Goal: Information Seeking & Learning: Learn about a topic

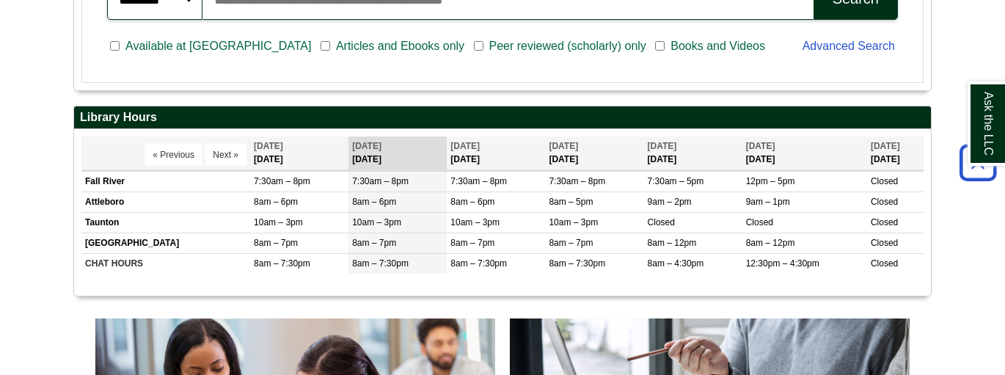
scroll to position [528, 0]
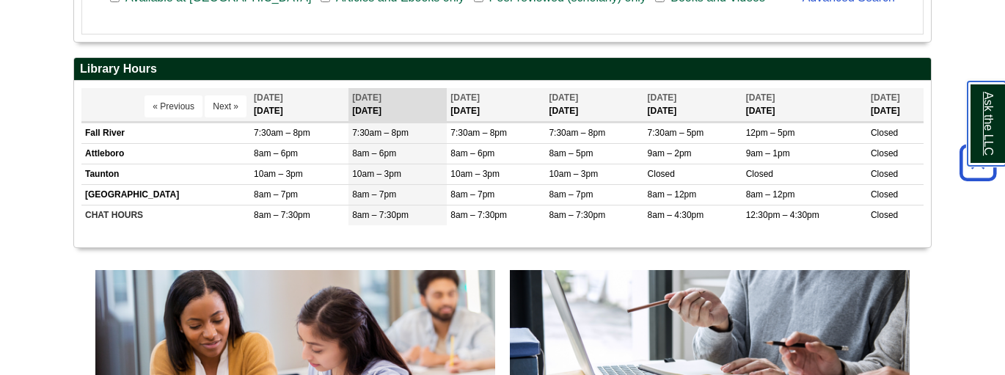
click at [979, 134] on link "Ask the LLC" at bounding box center [987, 123] width 38 height 84
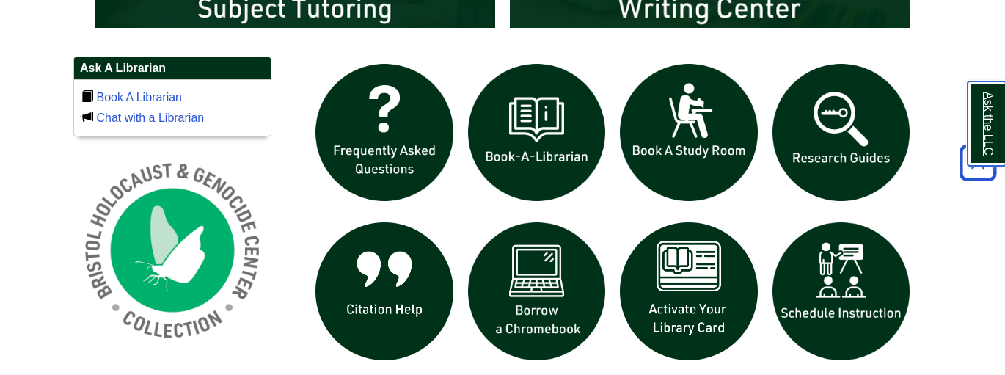
scroll to position [998, 0]
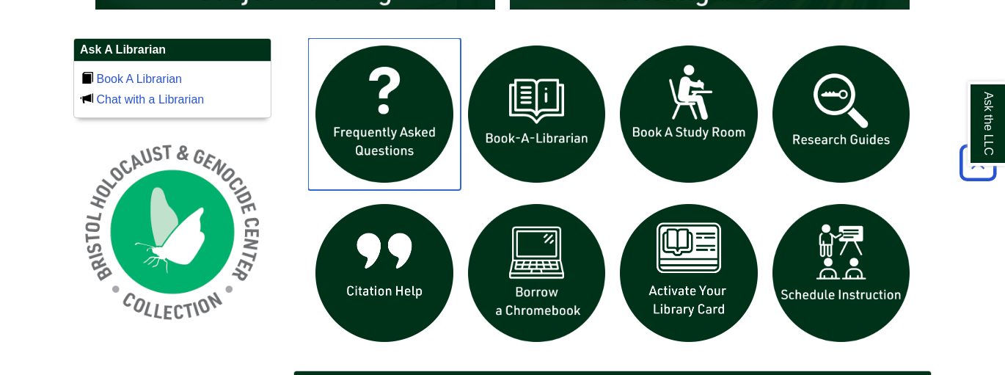
click at [412, 104] on img "slideshow" at bounding box center [384, 114] width 153 height 153
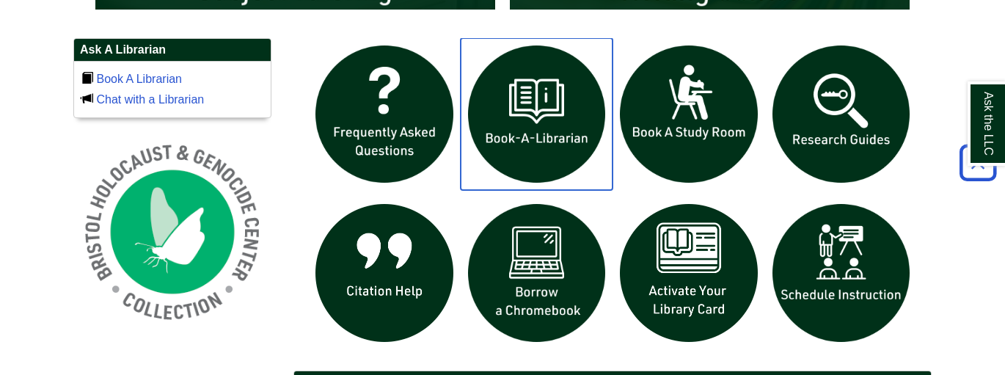
click at [560, 121] on img "slideshow" at bounding box center [537, 114] width 153 height 153
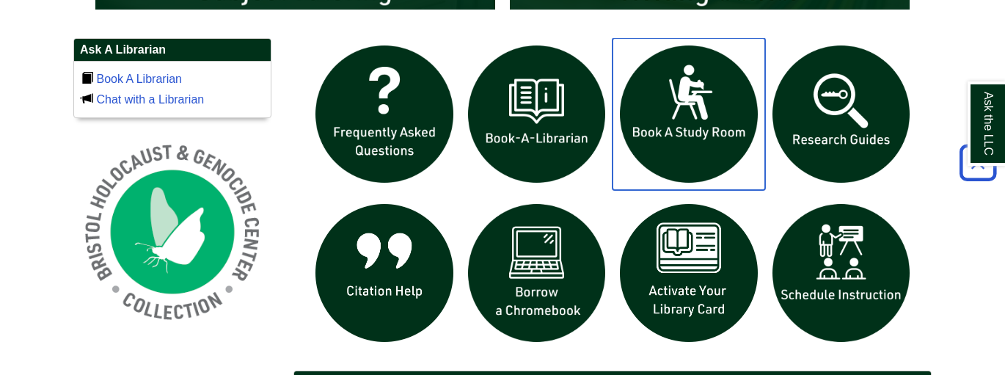
click at [692, 168] on img "slideshow" at bounding box center [689, 114] width 153 height 153
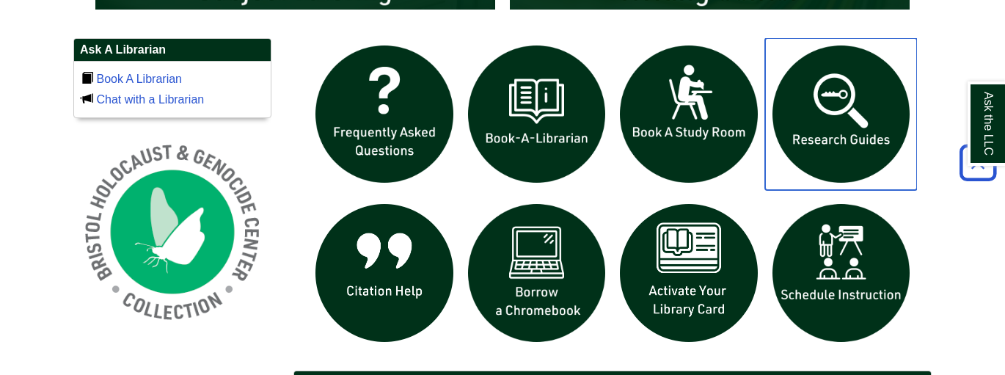
click at [848, 160] on img "slideshow" at bounding box center [841, 114] width 153 height 153
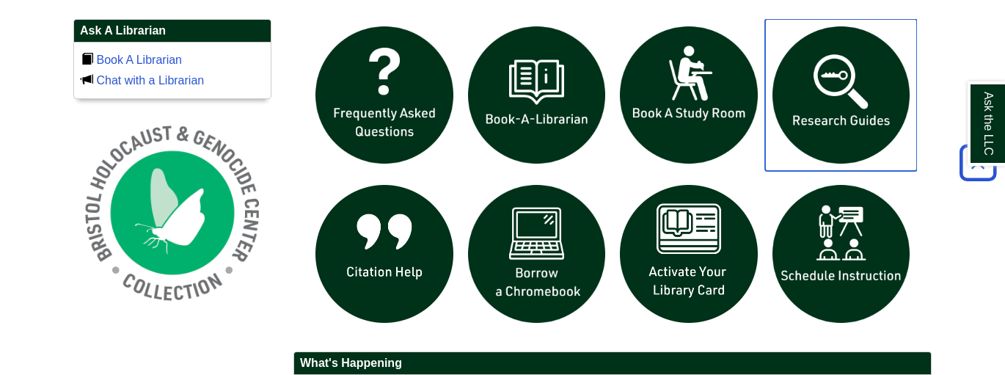
scroll to position [1027, 0]
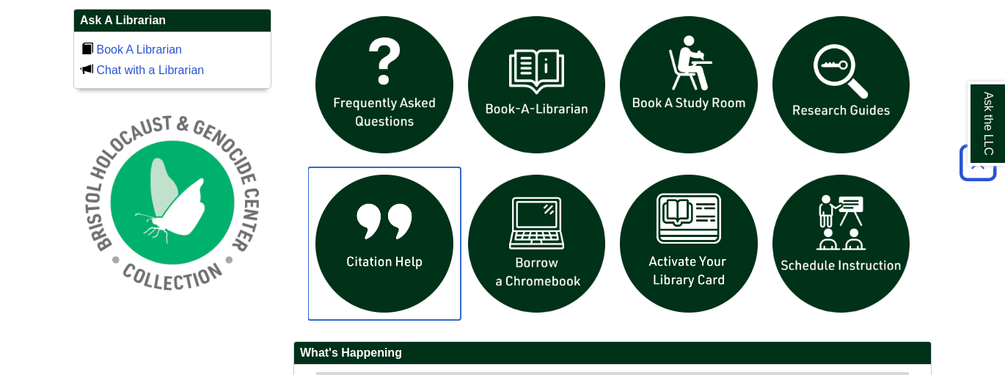
click at [389, 233] on img "slideshow" at bounding box center [384, 243] width 153 height 153
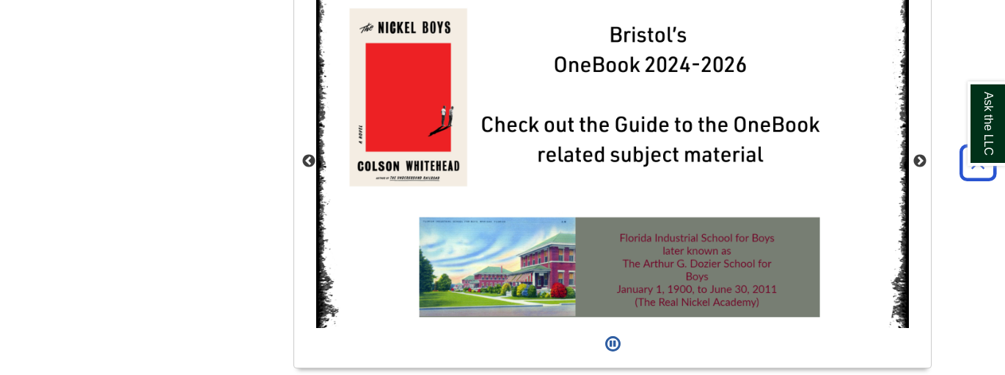
scroll to position [1394, 0]
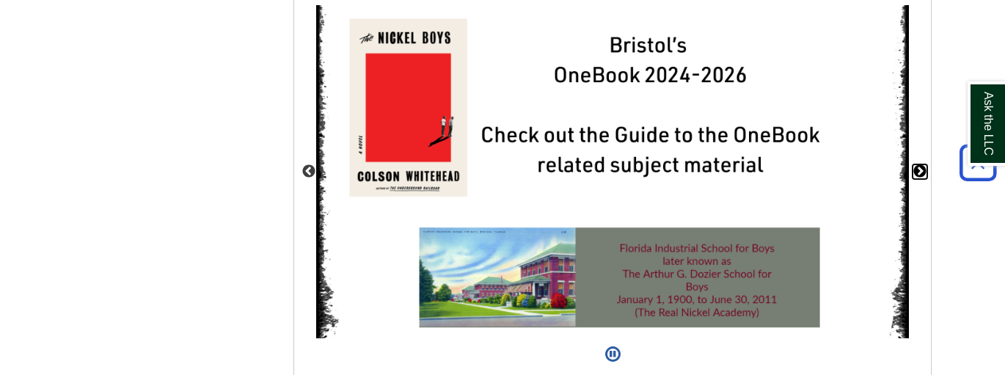
click at [917, 166] on button "Next" at bounding box center [920, 171] width 15 height 15
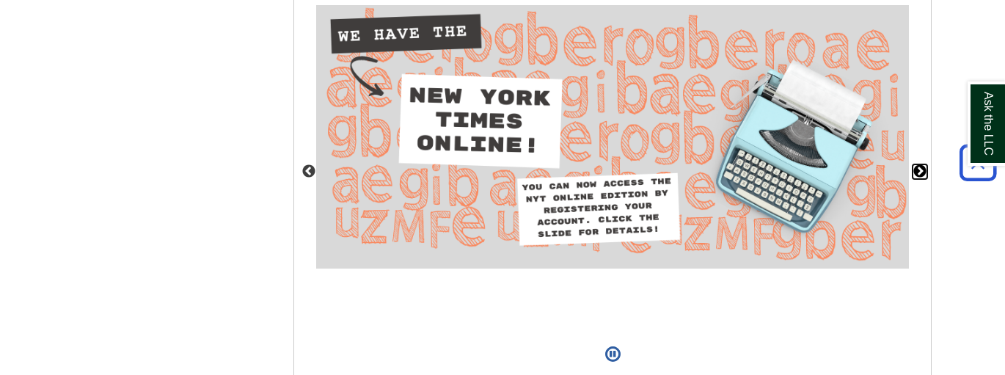
click at [916, 167] on button "Next" at bounding box center [920, 171] width 15 height 15
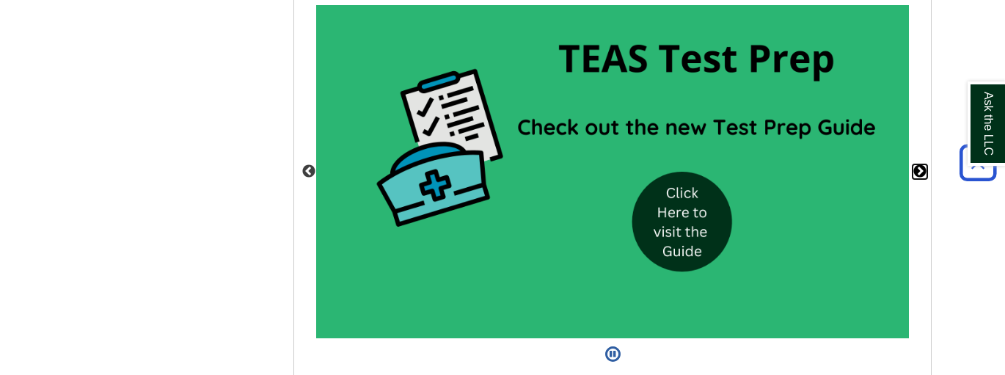
click at [918, 169] on button "Next" at bounding box center [920, 171] width 15 height 15
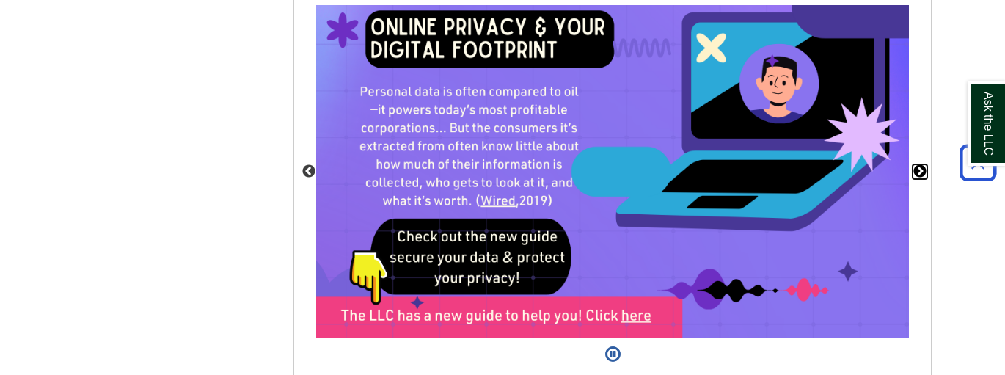
click at [918, 169] on button "Next" at bounding box center [920, 171] width 15 height 15
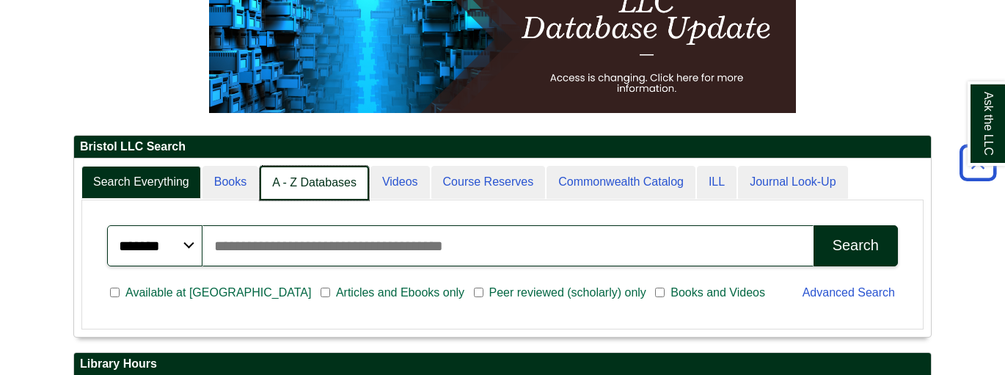
scroll to position [178, 857]
click at [334, 178] on link "A - Z Databases" at bounding box center [314, 183] width 109 height 34
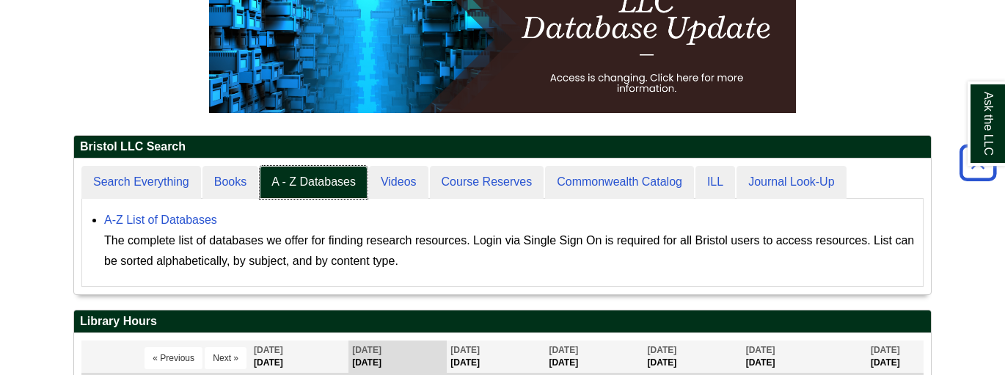
scroll to position [7, 7]
click at [161, 221] on link "A-Z List of Databases" at bounding box center [160, 219] width 113 height 12
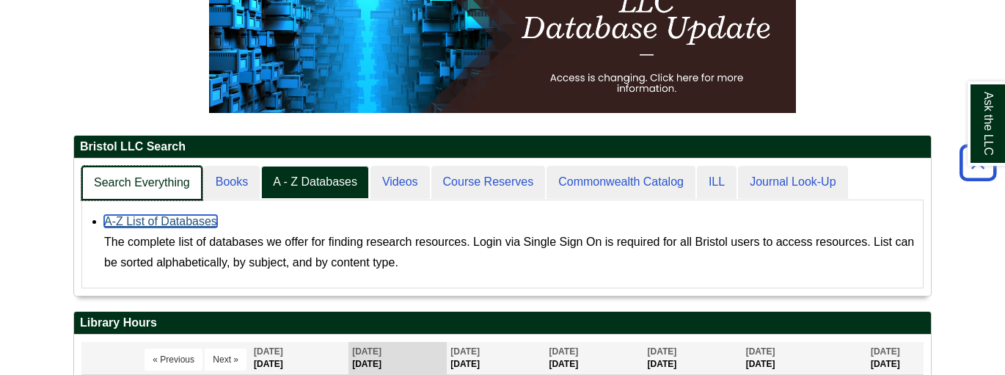
scroll to position [136, 857]
click at [169, 180] on link "Search Everything" at bounding box center [141, 183] width 121 height 34
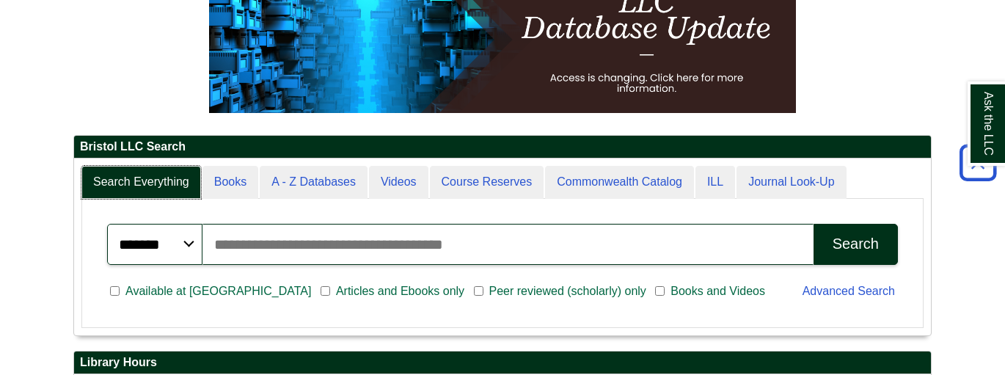
scroll to position [7, 7]
click at [242, 244] on input "Search articles, books, journals & more" at bounding box center [507, 244] width 611 height 41
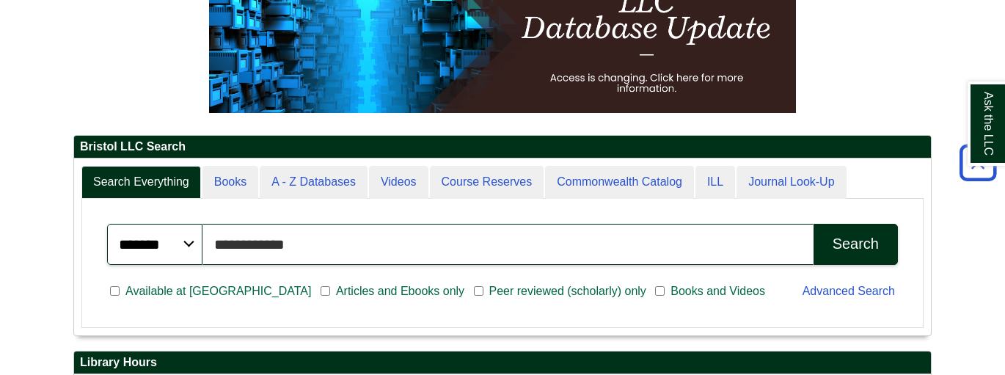
click at [286, 252] on input "**********" at bounding box center [507, 244] width 611 height 41
click at [320, 239] on input "**********" at bounding box center [507, 244] width 611 height 41
drag, startPoint x: 403, startPoint y: 243, endPoint x: 214, endPoint y: 232, distance: 188.8
click at [214, 232] on input "**********" at bounding box center [507, 244] width 611 height 41
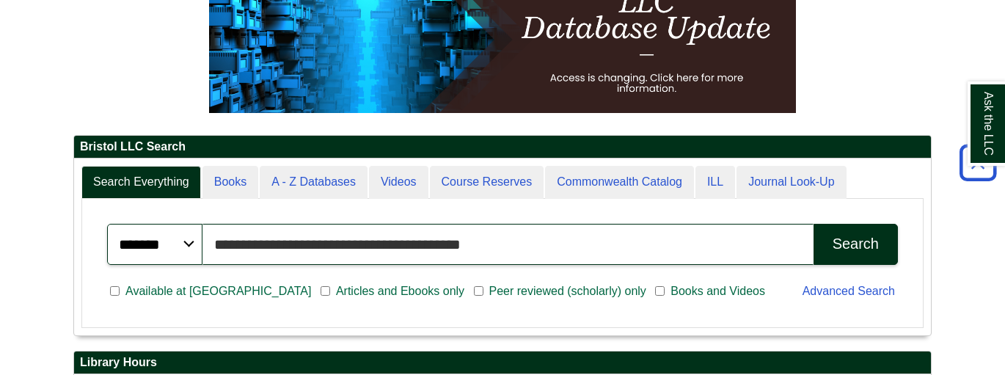
type input "**********"
click at [495, 242] on input "**********" at bounding box center [507, 244] width 611 height 41
drag, startPoint x: 495, startPoint y: 242, endPoint x: 165, endPoint y: 238, distance: 330.1
click at [165, 238] on div "**********" at bounding box center [502, 244] width 791 height 41
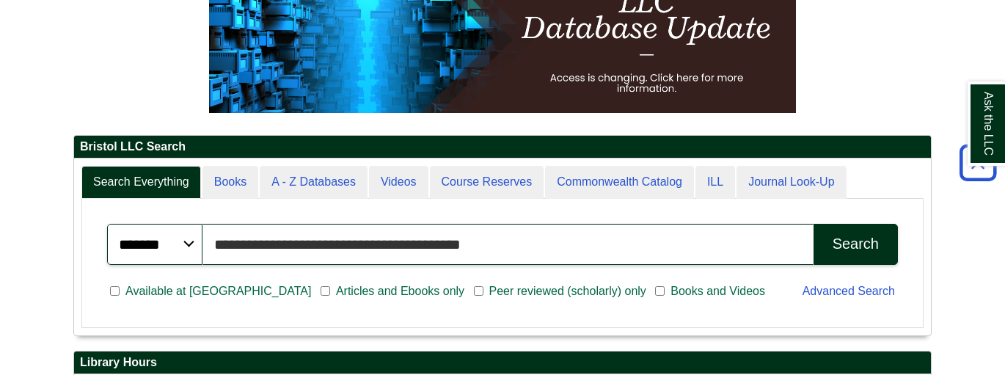
click at [499, 249] on input "**********" at bounding box center [507, 244] width 611 height 41
drag, startPoint x: 503, startPoint y: 242, endPoint x: 217, endPoint y: 208, distance: 288.2
click at [217, 208] on div "**********" at bounding box center [502, 263] width 826 height 114
type input "**********"
click at [844, 238] on div "Search" at bounding box center [856, 243] width 46 height 17
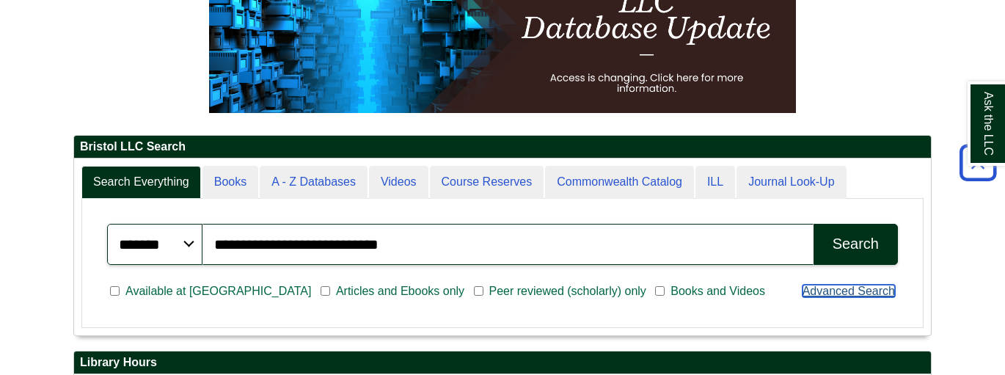
click at [810, 293] on link "Advanced Search" at bounding box center [848, 291] width 92 height 12
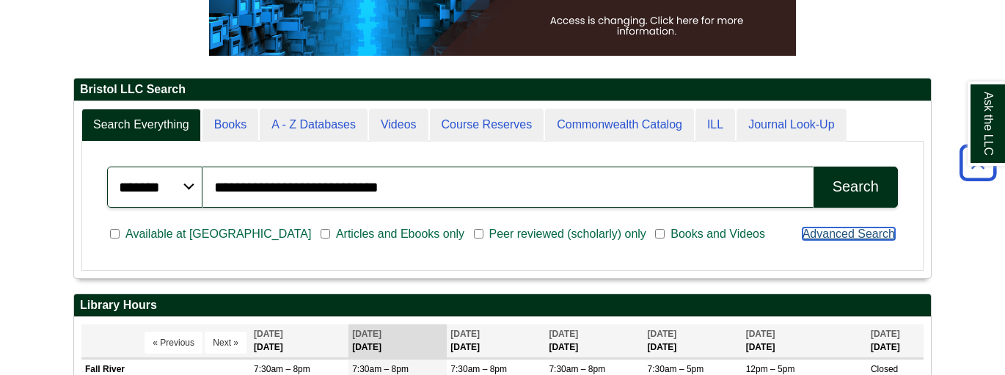
scroll to position [293, 0]
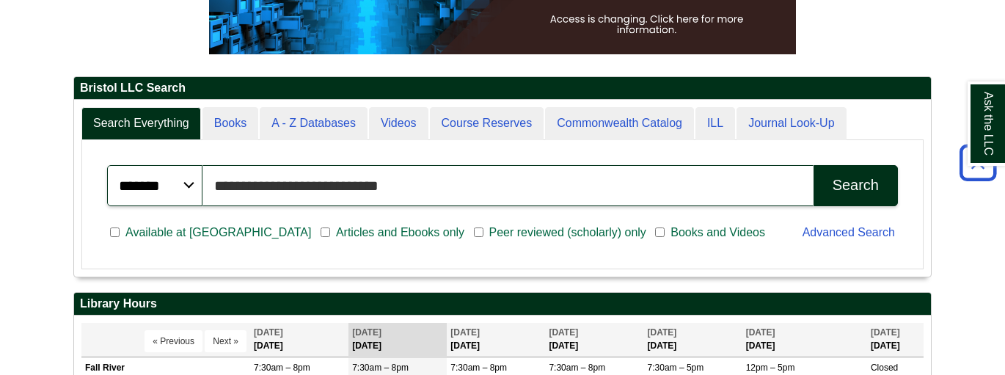
click at [415, 188] on input "**********" at bounding box center [507, 185] width 611 height 41
drag, startPoint x: 213, startPoint y: 182, endPoint x: 406, endPoint y: 214, distance: 195.6
click at [406, 214] on div "**********" at bounding box center [502, 204] width 826 height 114
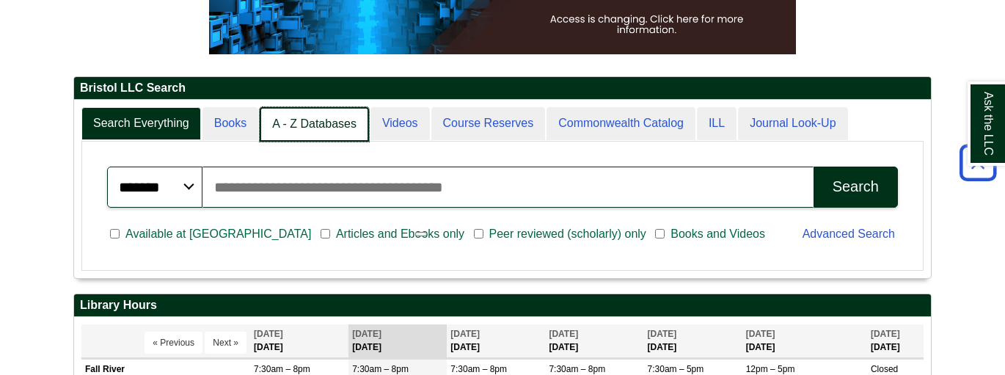
scroll to position [178, 857]
click at [336, 125] on link "A - Z Databases" at bounding box center [314, 124] width 109 height 34
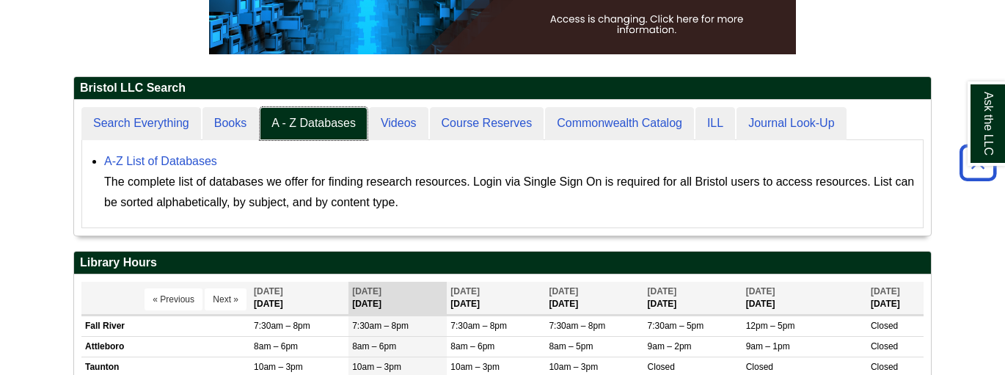
scroll to position [7, 7]
click at [190, 161] on link "A-Z List of Databases" at bounding box center [160, 161] width 113 height 12
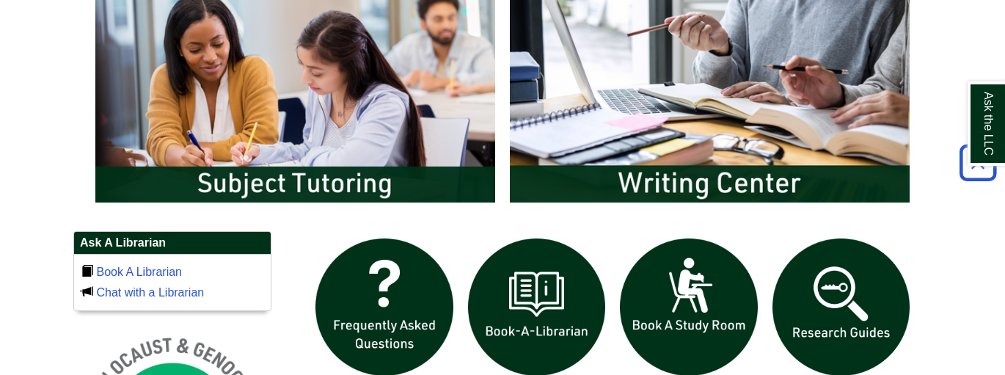
scroll to position [910, 0]
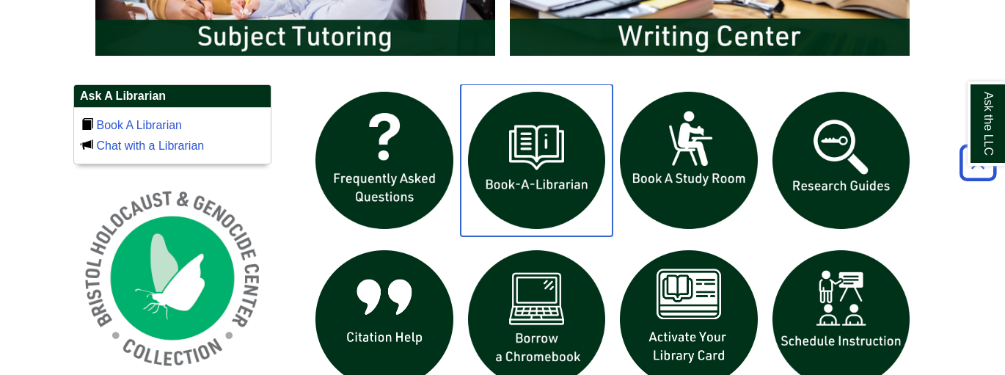
click at [536, 180] on img "slideshow" at bounding box center [537, 160] width 153 height 153
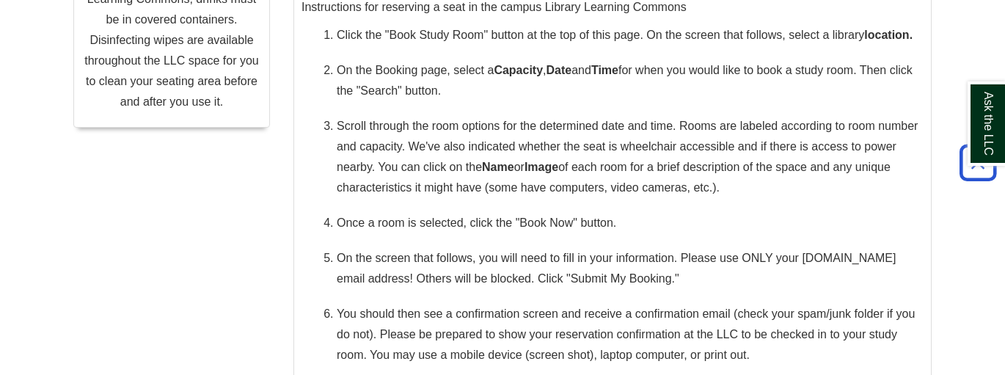
scroll to position [675, 0]
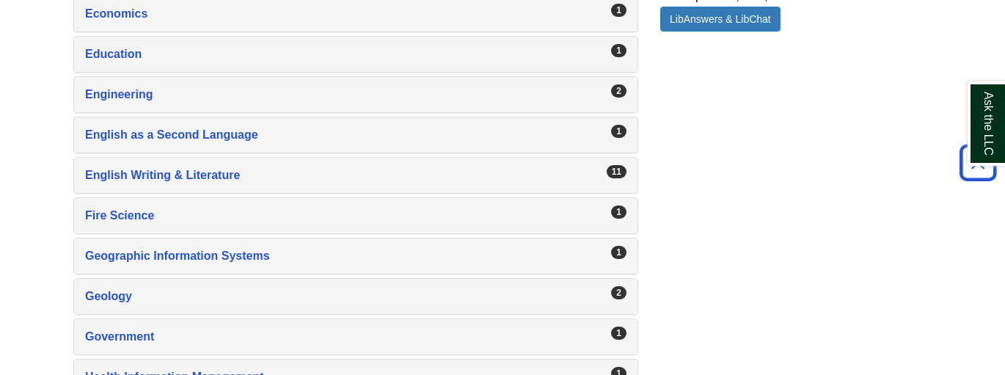
scroll to position [1232, 0]
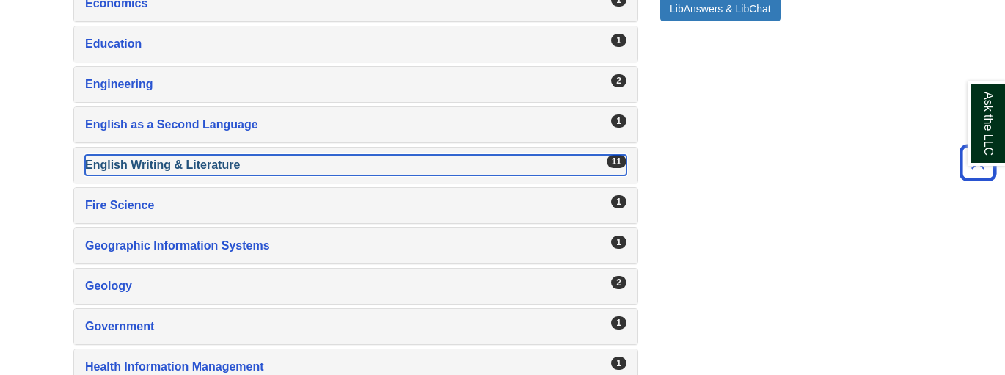
click at [202, 161] on div "English Writing & Literature , 11 guides" at bounding box center [355, 165] width 541 height 21
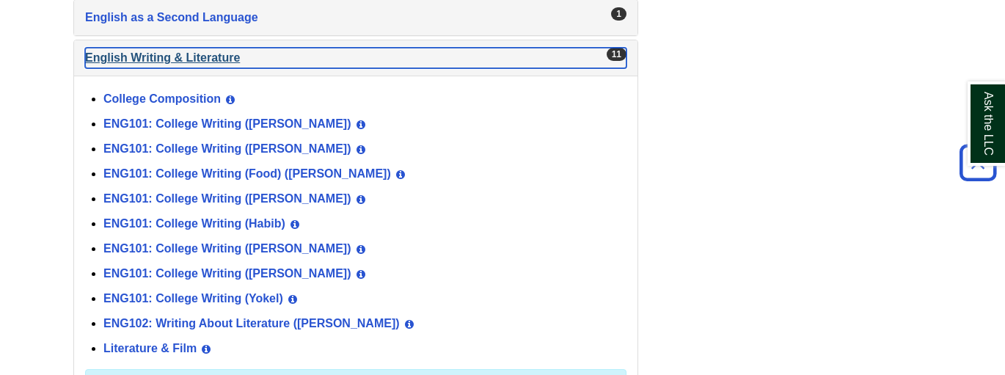
scroll to position [1350, 0]
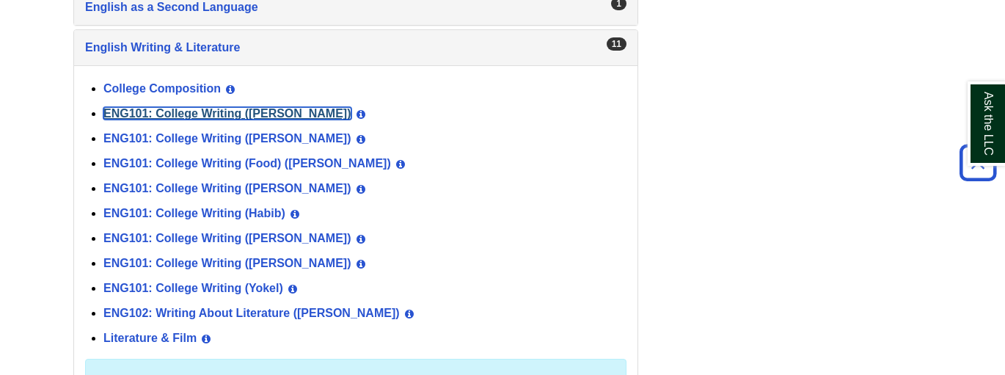
click at [205, 107] on link "ENG101: College Writing ([PERSON_NAME])" at bounding box center [227, 113] width 248 height 12
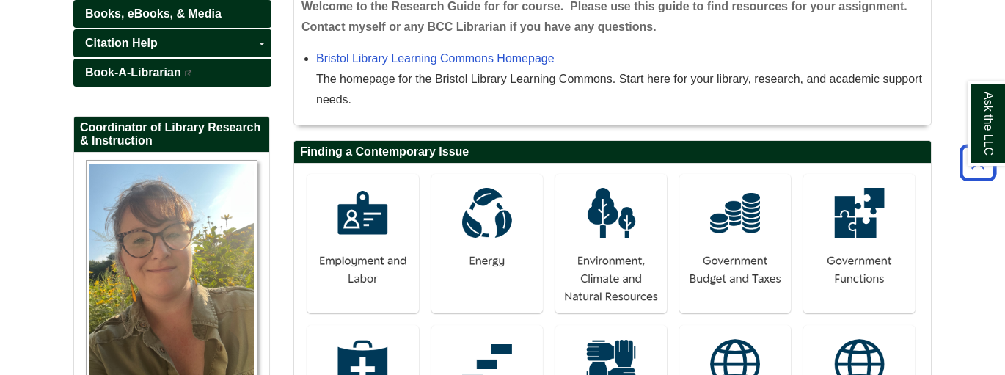
scroll to position [293, 0]
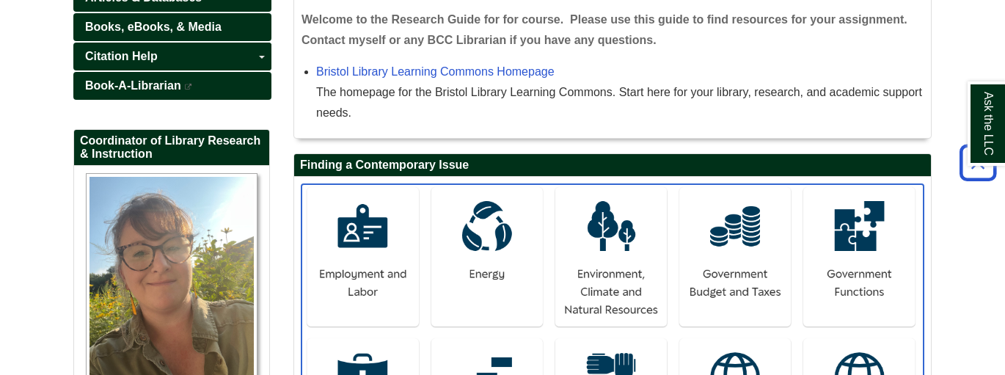
click at [386, 236] on img at bounding box center [612, 334] width 622 height 300
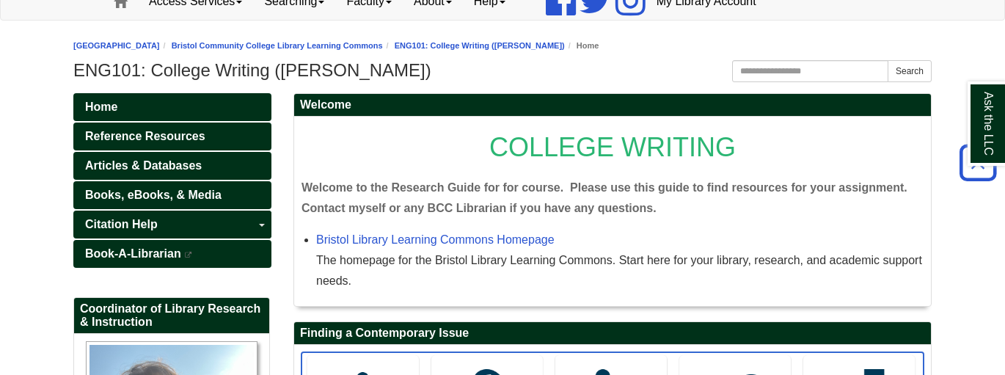
scroll to position [59, 0]
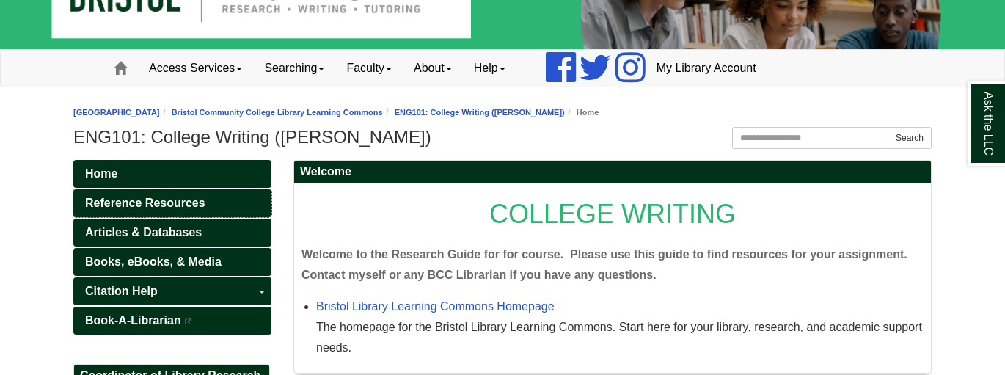
click at [216, 200] on link "Reference Resources" at bounding box center [172, 203] width 198 height 28
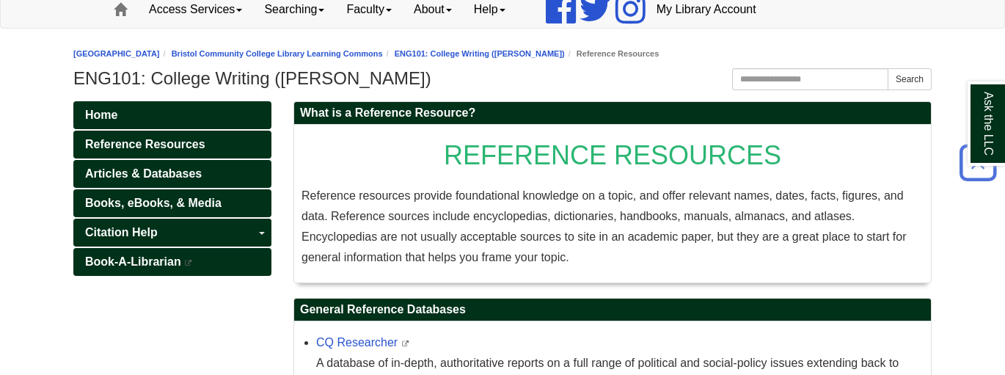
scroll to position [102, 0]
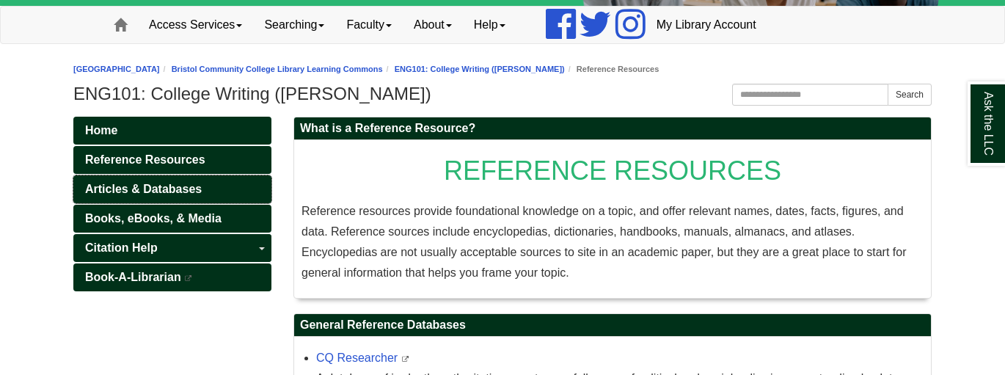
click at [152, 191] on span "Articles & Databases" at bounding box center [143, 189] width 117 height 12
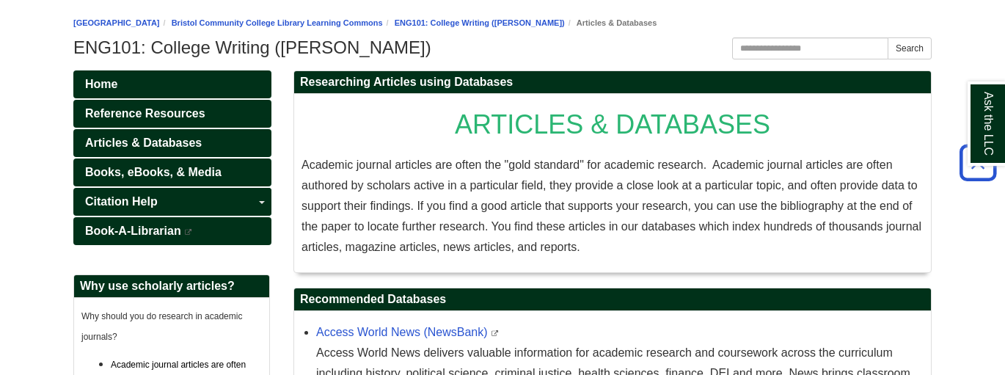
scroll to position [147, 0]
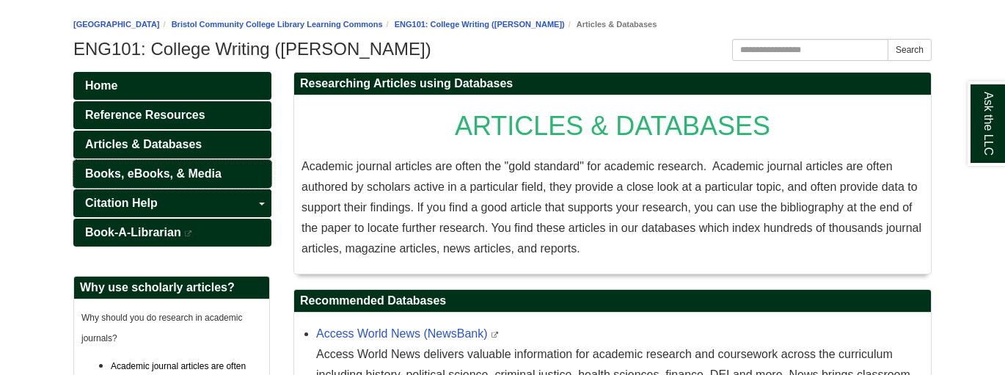
click at [197, 175] on span "Books, eBooks, & Media" at bounding box center [153, 173] width 136 height 12
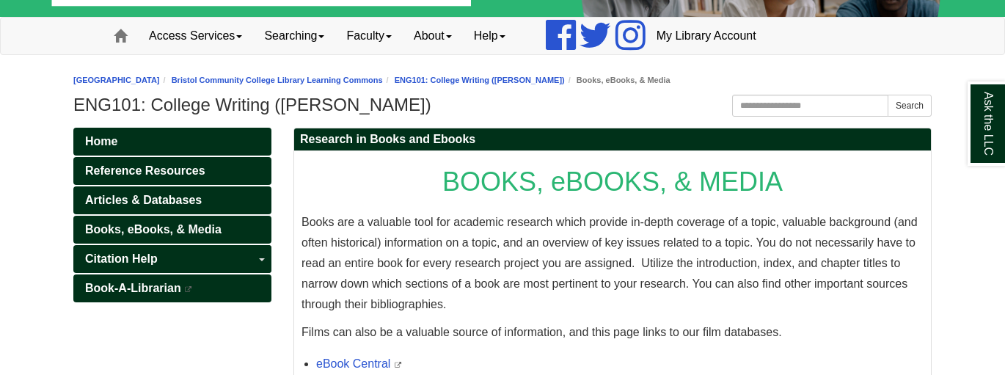
scroll to position [147, 0]
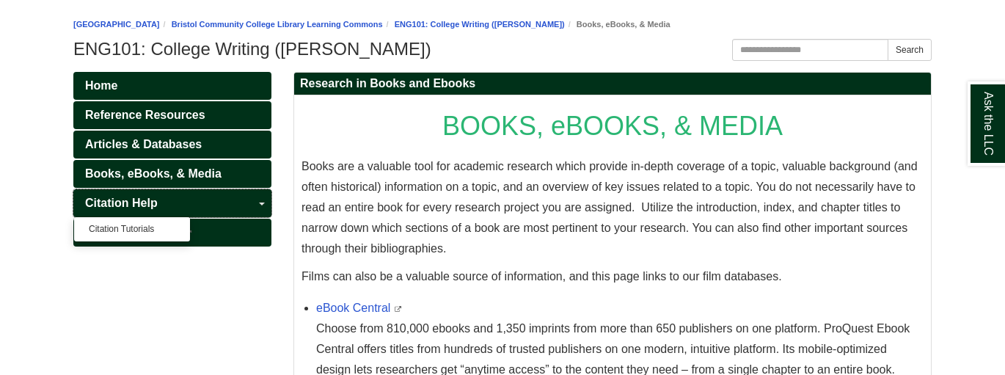
click at [175, 208] on link "Citation Help" at bounding box center [172, 203] width 198 height 28
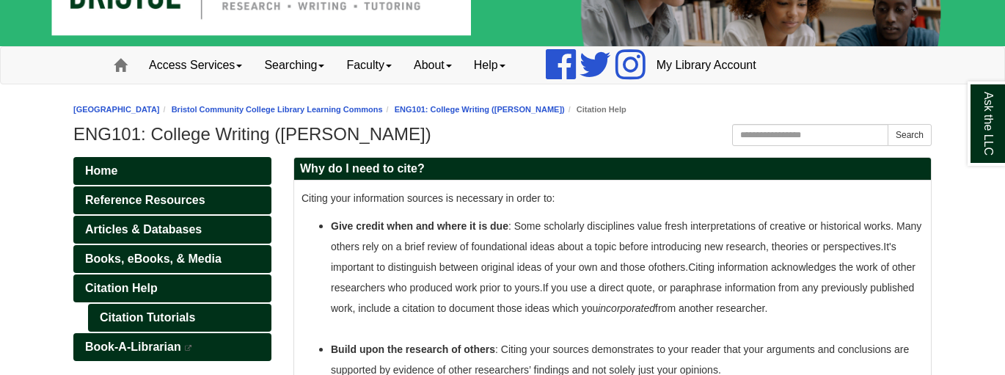
scroll to position [59, 0]
